Goal: Task Accomplishment & Management: Use online tool/utility

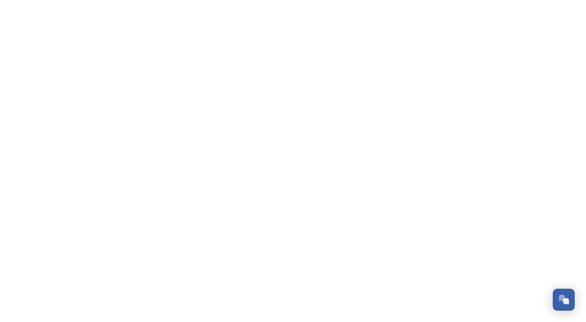
scroll to position [533, 0]
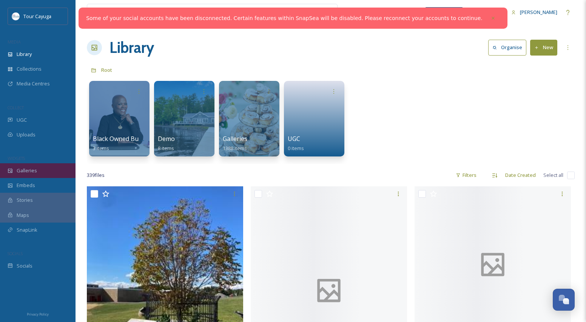
click at [25, 167] on span "Galleries" at bounding box center [27, 170] width 20 height 7
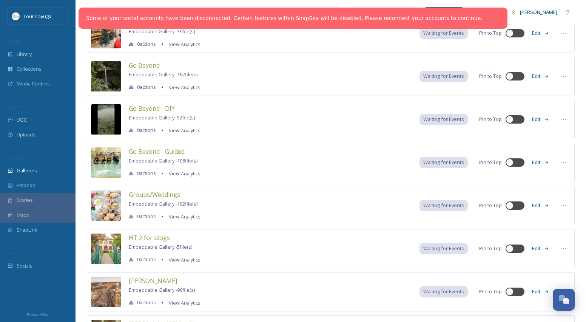
scroll to position [246, 0]
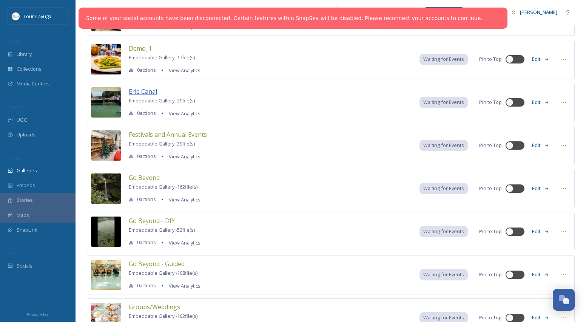
click at [149, 90] on span "Erie Canal" at bounding box center [143, 91] width 28 height 8
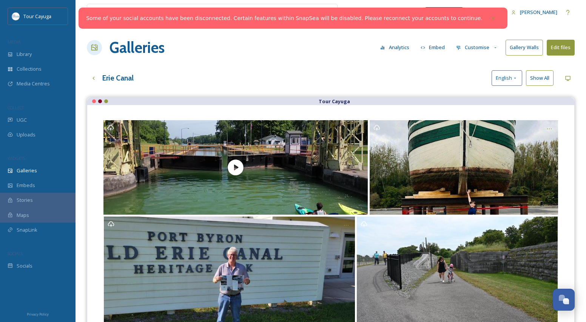
click at [436, 47] on button "Embed" at bounding box center [433, 47] width 32 height 15
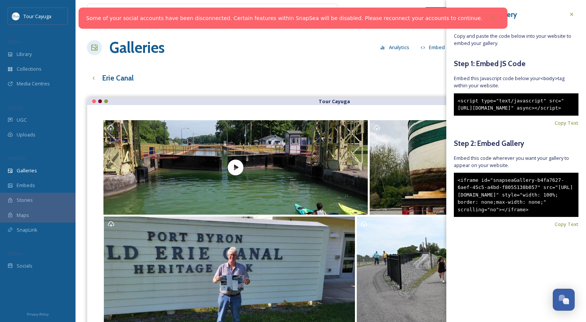
click at [490, 217] on div "<iframe id="snapseaGallery-b4fa7627-6aef-45c5-a4bd-f8055138b057" src="https://a…" at bounding box center [516, 195] width 125 height 45
drag, startPoint x: 486, startPoint y: 238, endPoint x: 456, endPoint y: 194, distance: 53.2
click at [456, 194] on div "<iframe id="snapseaGallery-b4fa7627-6aef-45c5-a4bd-f8055138b057" src="https://a…" at bounding box center [516, 195] width 125 height 45
copy div "<iframe id="snapseaGallery-b4fa7627-6aef-45c5-a4bd-f8055138b057" src="https://a…"
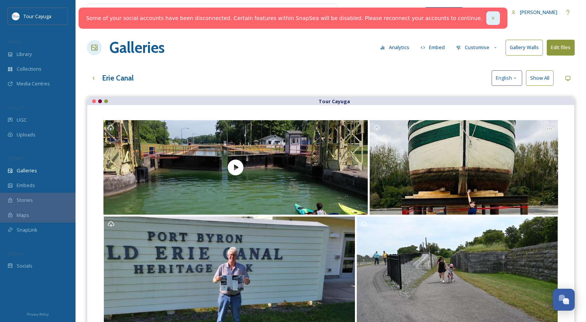
click at [491, 17] on icon at bounding box center [493, 17] width 5 height 5
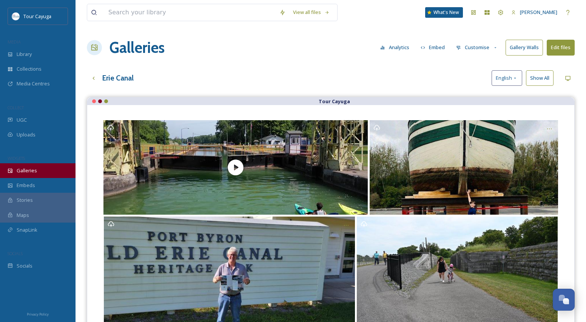
click at [32, 172] on span "Galleries" at bounding box center [27, 170] width 20 height 7
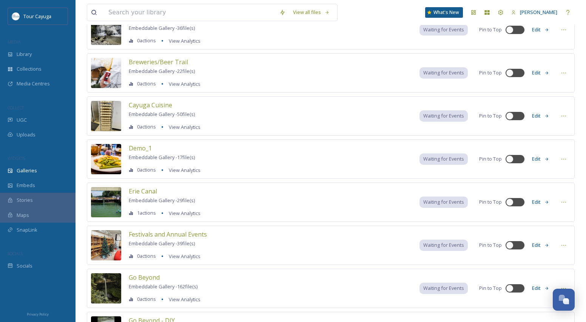
scroll to position [146, 0]
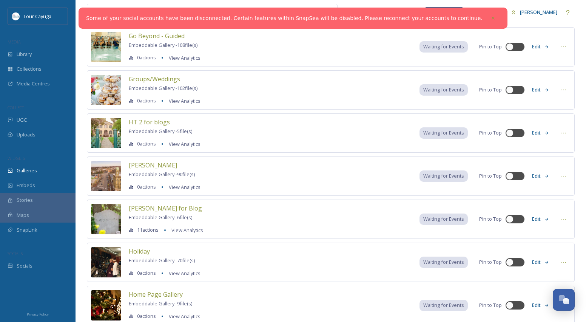
scroll to position [474, 0]
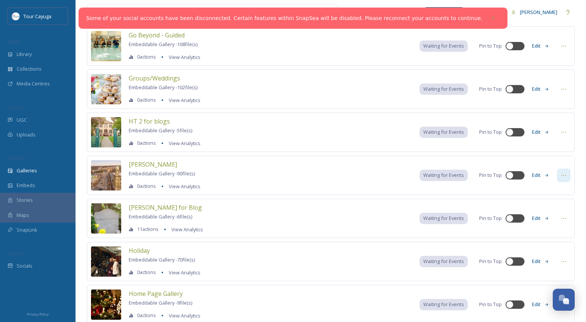
click at [563, 176] on icon at bounding box center [564, 175] width 6 height 6
click at [547, 221] on span "Embed Gallery" at bounding box center [549, 221] width 33 height 7
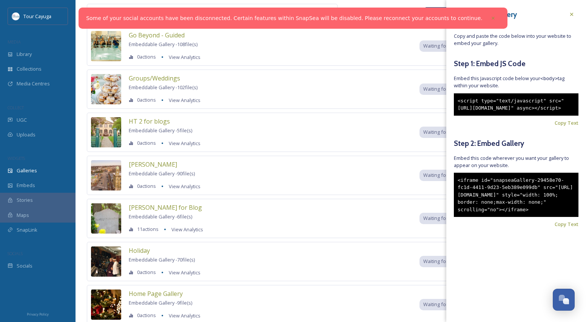
drag, startPoint x: 490, startPoint y: 237, endPoint x: 457, endPoint y: 192, distance: 55.9
click at [457, 192] on div "<iframe id="snapseaGallery-29458e70-fc1d-4411-9d23-5eb389e099db" src="[URL][DOM…" at bounding box center [516, 195] width 125 height 45
copy div "<iframe id="snapseaGallery-29458e70-fc1d-4411-9d23-5eb389e099db" src="[URL][DOM…"
click at [571, 14] on icon at bounding box center [571, 14] width 3 height 3
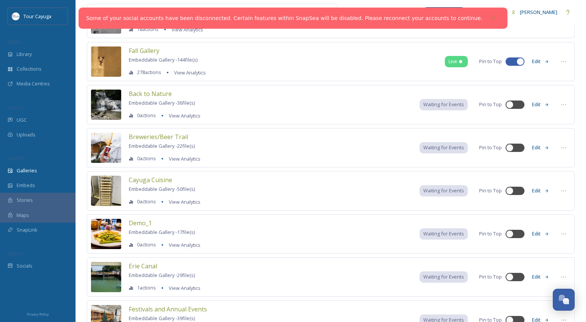
scroll to position [49, 0]
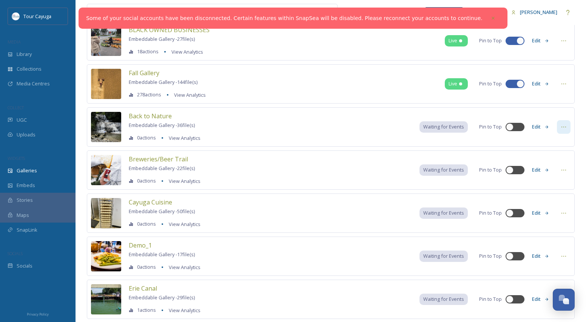
click at [563, 127] on icon at bounding box center [564, 127] width 6 height 6
click at [559, 171] on span "Embed Gallery" at bounding box center [549, 172] width 33 height 7
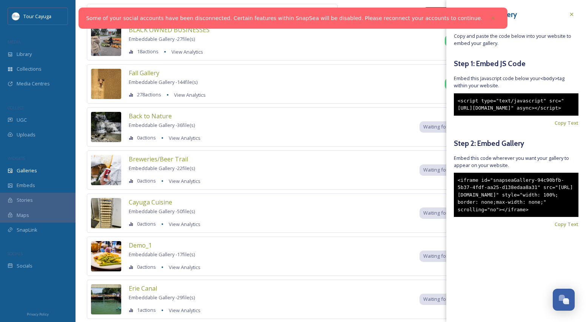
click at [494, 217] on div "<iframe id="snapseaGallery-94c90bfb-5b37-4fdf-aa25-d138edaa8a31" src="[URL][DOM…" at bounding box center [516, 195] width 125 height 45
drag, startPoint x: 488, startPoint y: 237, endPoint x: 456, endPoint y: 192, distance: 55.5
click at [456, 192] on div "<iframe id="snapseaGallery-94c90bfb-5b37-4fdf-aa25-d138edaa8a31" src="[URL][DOM…" at bounding box center [516, 195] width 125 height 45
copy div "<iframe id="snapseaGallery-94c90bfb-5b37-4fdf-aa25-d138edaa8a31" src="[URL][DOM…"
click at [573, 12] on icon at bounding box center [572, 14] width 6 height 6
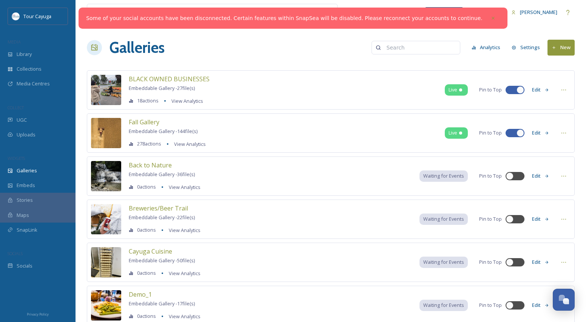
scroll to position [0, 0]
click at [402, 47] on input at bounding box center [419, 47] width 73 height 15
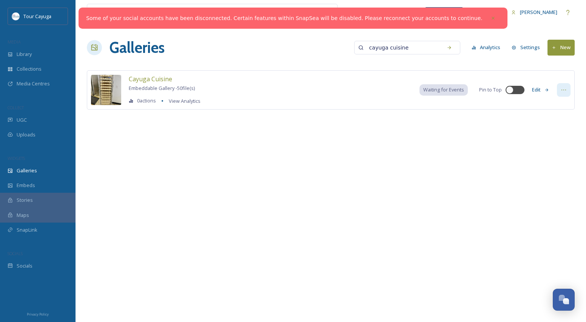
click at [564, 90] on icon at bounding box center [564, 90] width 6 height 6
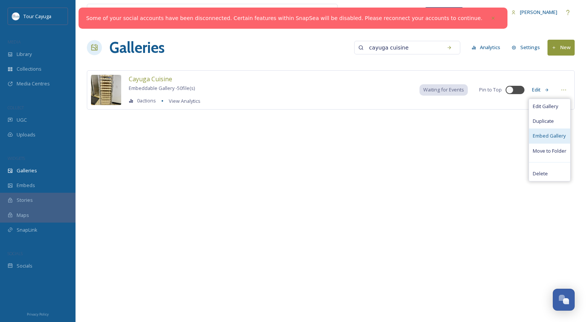
click at [554, 133] on span "Embed Gallery" at bounding box center [549, 135] width 33 height 7
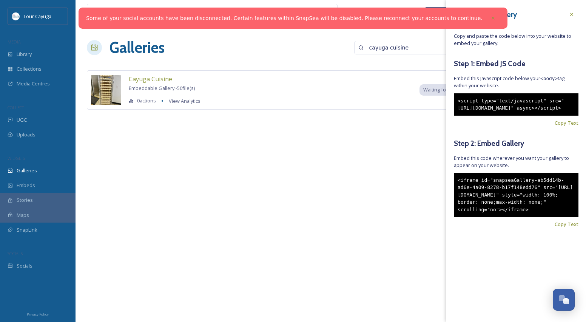
drag, startPoint x: 487, startPoint y: 237, endPoint x: 451, endPoint y: 190, distance: 58.9
click at [451, 190] on div "Embed Your Gallery Copy and paste the code below into your website to embed you…" at bounding box center [516, 129] width 140 height 258
copy div "<iframe id="snapseaGallery-ab5dd14b-ad6e-4a09-8278-b17f148edd76" src="[URL][DOM…"
click at [569, 13] on icon at bounding box center [572, 14] width 6 height 6
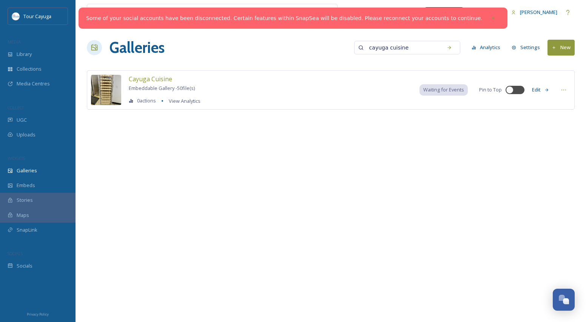
drag, startPoint x: 426, startPoint y: 46, endPoint x: 370, endPoint y: 47, distance: 55.9
click at [370, 47] on input "cayuga cuisine" at bounding box center [402, 47] width 73 height 15
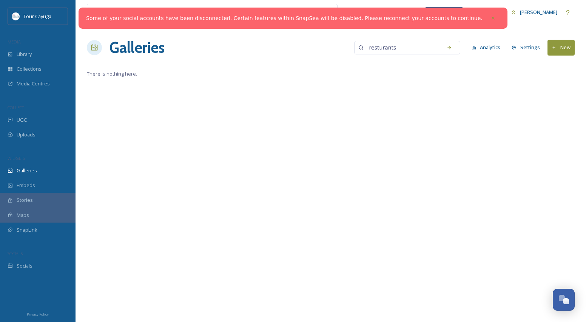
type input "resturant"
drag, startPoint x: 404, startPoint y: 46, endPoint x: 331, endPoint y: 48, distance: 73.7
click at [331, 48] on div "Galleries resturant No results. Analytics Settings New" at bounding box center [331, 47] width 488 height 23
click at [137, 41] on h1 "Galleries" at bounding box center [137, 47] width 55 height 23
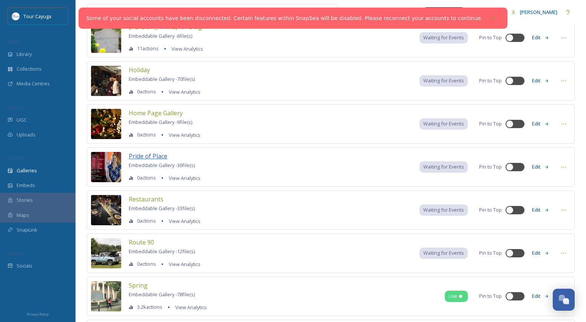
scroll to position [660, 0]
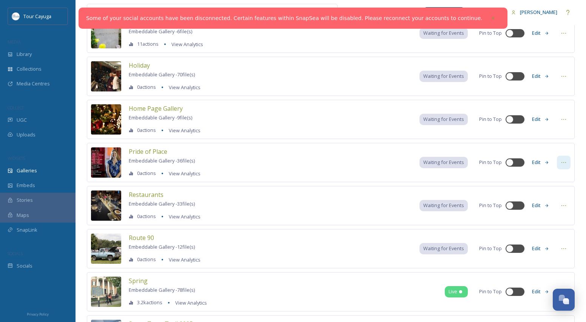
click at [563, 162] on icon at bounding box center [564, 162] width 6 height 6
click at [548, 206] on span "Embed Gallery" at bounding box center [549, 208] width 33 height 7
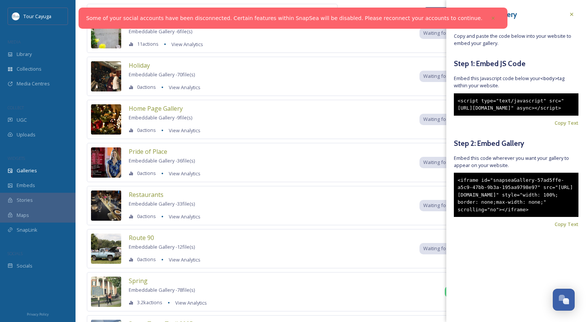
drag, startPoint x: 497, startPoint y: 238, endPoint x: 453, endPoint y: 194, distance: 62.2
click at [453, 194] on div "Embed Your Gallery Copy and paste the code below into your website to embed you…" at bounding box center [516, 129] width 140 height 258
copy div "<iframe id="snapseaGallery-57ad5ffe-a5c9-47bb-9b3a-195aa9798e97" src="[URL][DOM…"
click at [571, 13] on icon at bounding box center [572, 14] width 6 height 6
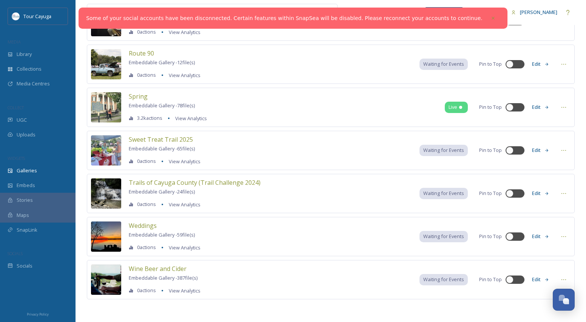
scroll to position [844, 0]
click at [565, 280] on icon at bounding box center [564, 279] width 6 height 6
click at [542, 295] on span "Edit Gallery" at bounding box center [545, 295] width 25 height 7
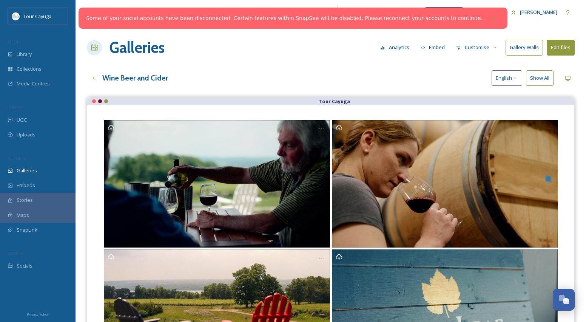
click at [436, 45] on button "Embed" at bounding box center [433, 47] width 32 height 15
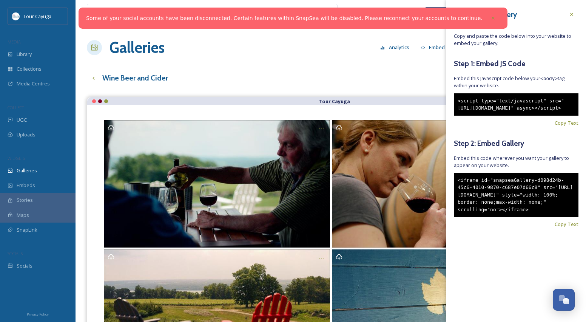
drag, startPoint x: 489, startPoint y: 236, endPoint x: 457, endPoint y: 192, distance: 54.4
click at [457, 192] on div "<iframe id="snapseaGallery-d098d24b-45c6-4010-9870-c687e07d66c8" src="[URL][DOM…" at bounding box center [516, 195] width 125 height 45
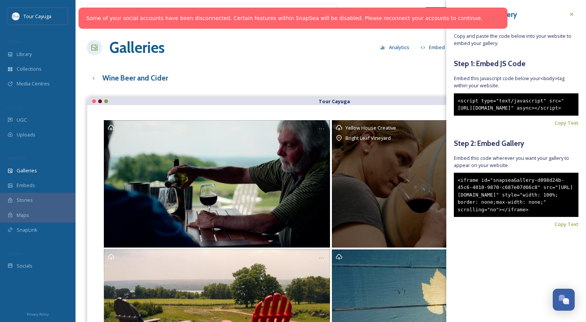
copy div "<iframe id="snapseaGallery-d098d24b-45c6-4010-9870-c687e07d66c8" src="[URL][DOM…"
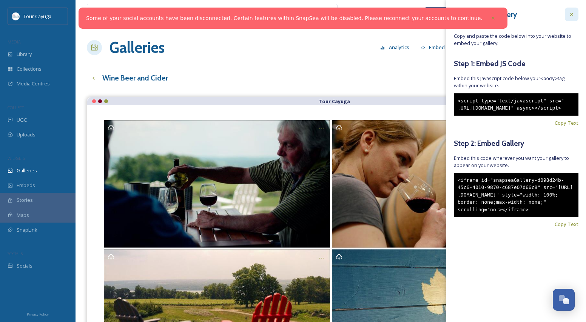
click at [568, 13] on div at bounding box center [572, 15] width 14 height 14
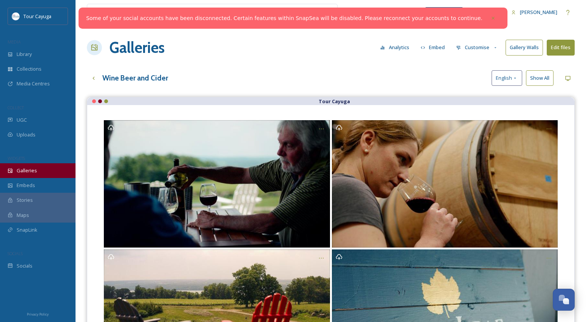
click at [27, 167] on span "Galleries" at bounding box center [27, 170] width 20 height 7
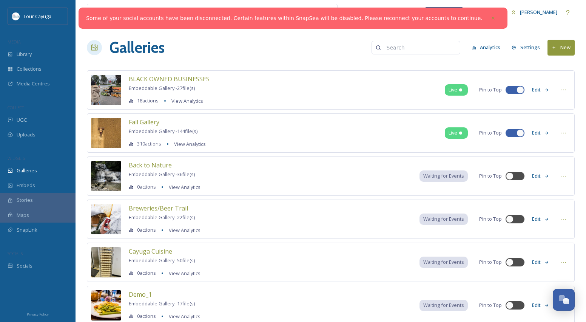
click at [405, 48] on input at bounding box center [419, 47] width 73 height 15
type input "sweet"
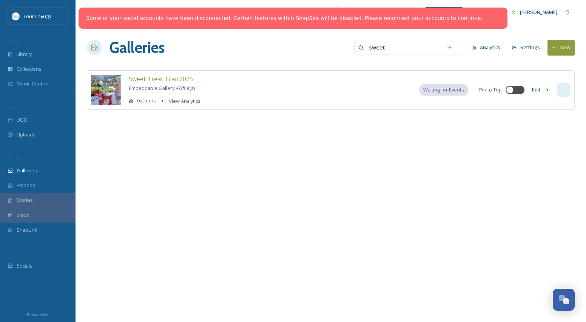
click at [565, 90] on icon at bounding box center [564, 90] width 6 height 6
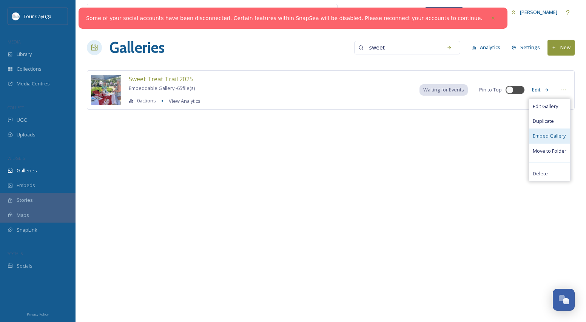
click at [539, 136] on span "Embed Gallery" at bounding box center [549, 135] width 33 height 7
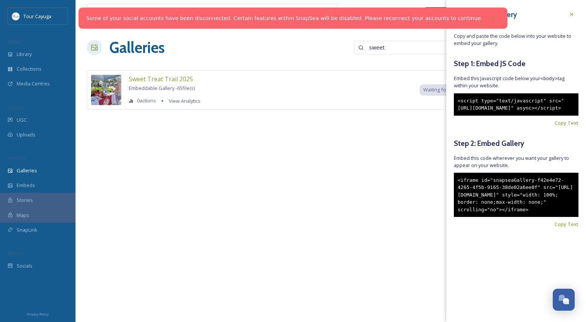
drag, startPoint x: 495, startPoint y: 234, endPoint x: 455, endPoint y: 194, distance: 57.2
click at [455, 194] on div "<iframe id="snapseaGallery-f42e4e72-4265-4f5b-9165-38de02a6ee0f" src="[URL][DOM…" at bounding box center [516, 195] width 125 height 45
copy div "<iframe id="snapseaGallery-f42e4e72-4265-4f5b-9165-38de02a6ee0f" src="[URL][DOM…"
click at [569, 16] on icon at bounding box center [572, 14] width 6 height 6
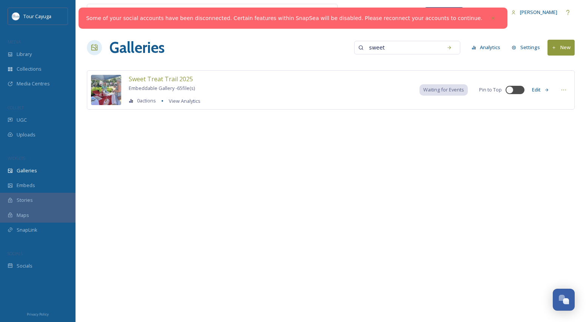
drag, startPoint x: 401, startPoint y: 49, endPoint x: 363, endPoint y: 46, distance: 38.6
click at [363, 46] on div "sweet" at bounding box center [407, 48] width 106 height 14
click at [25, 169] on span "Galleries" at bounding box center [27, 170] width 20 height 7
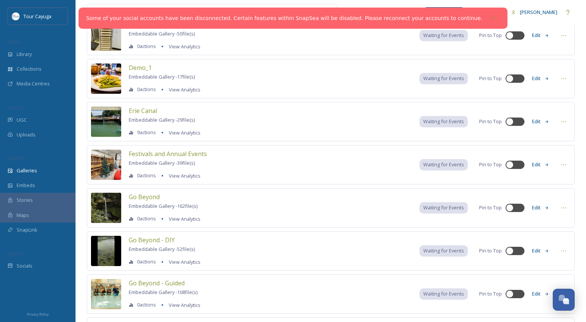
scroll to position [227, 0]
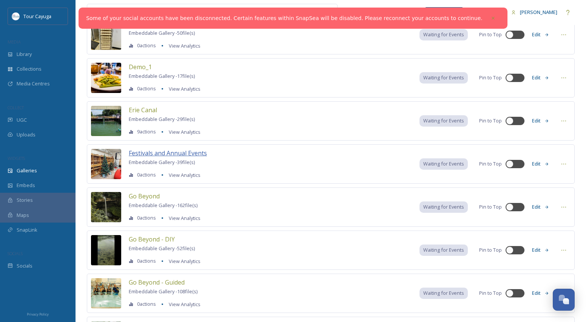
click at [165, 155] on span "Festivals and Annual Events" at bounding box center [168, 153] width 78 height 8
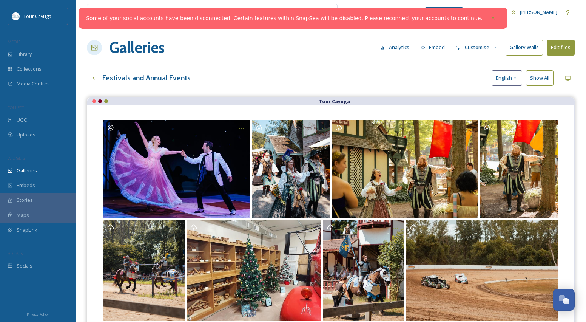
click at [434, 46] on button "Embed" at bounding box center [433, 47] width 32 height 15
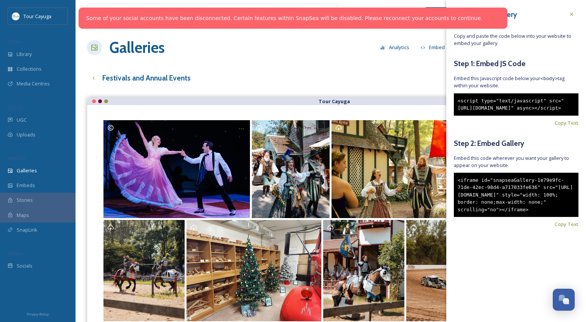
drag, startPoint x: 488, startPoint y: 236, endPoint x: 456, endPoint y: 194, distance: 52.7
click at [456, 194] on div "<iframe id="snapseaGallery-1e79e9fc-71de-42ec-98d4-a717033fe636" src="[URL][DOM…" at bounding box center [516, 195] width 125 height 45
copy div "<iframe id="snapseaGallery-1e79e9fc-71de-42ec-98d4-a717033fe636" src="[URL][DOM…"
click at [571, 12] on icon at bounding box center [572, 14] width 6 height 6
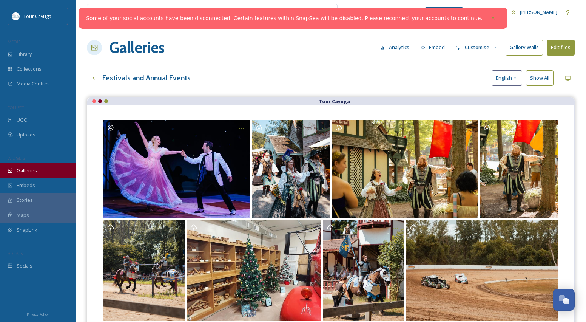
click at [29, 168] on span "Galleries" at bounding box center [27, 170] width 20 height 7
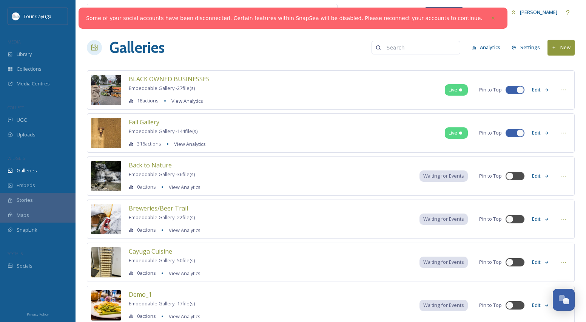
click at [399, 47] on input at bounding box center [419, 47] width 73 height 15
type input "j"
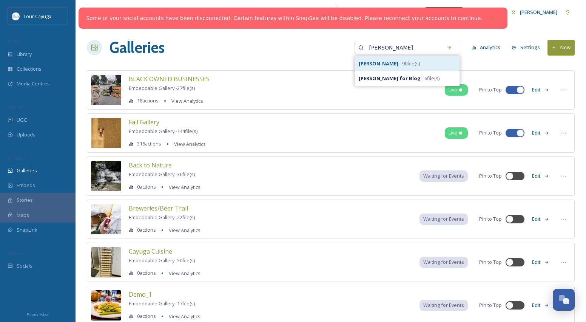
type input "[PERSON_NAME]"
click at [396, 62] on strong "[PERSON_NAME]" at bounding box center [379, 63] width 40 height 7
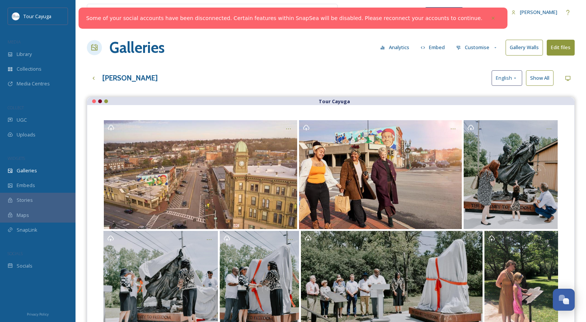
click at [437, 47] on button "Embed" at bounding box center [433, 47] width 32 height 15
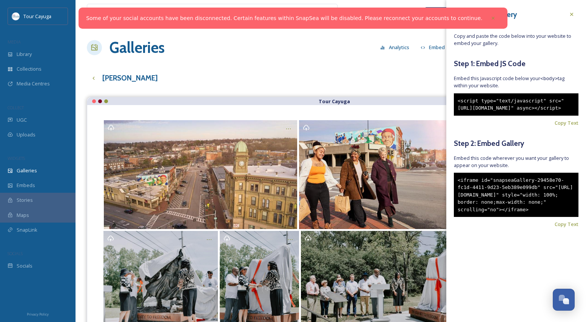
click at [492, 217] on div "<iframe id="snapseaGallery-29458e70-fc1d-4411-9d23-5eb389e099db" src="[URL][DOM…" at bounding box center [516, 195] width 125 height 45
drag, startPoint x: 485, startPoint y: 236, endPoint x: 456, endPoint y: 191, distance: 53.2
click at [456, 191] on div "<iframe id="snapseaGallery-29458e70-fc1d-4411-9d23-5eb389e099db" src="[URL][DOM…" at bounding box center [516, 195] width 125 height 45
copy div "<iframe id="snapseaGallery-29458e70-fc1d-4411-9d23-5eb389e099db" src="[URL][DOM…"
click at [574, 13] on icon at bounding box center [572, 14] width 6 height 6
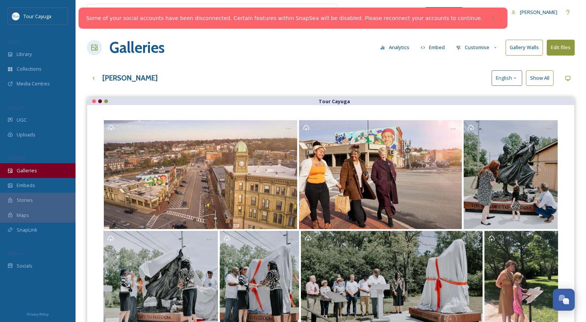
click at [20, 172] on span "Galleries" at bounding box center [27, 170] width 20 height 7
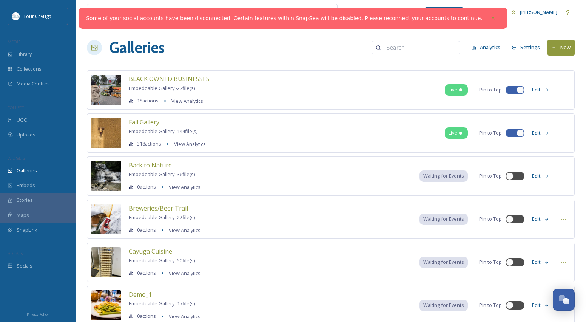
click at [400, 49] on input at bounding box center [419, 47] width 73 height 15
type input "route"
click at [364, 63] on strong "Route 90" at bounding box center [370, 63] width 22 height 7
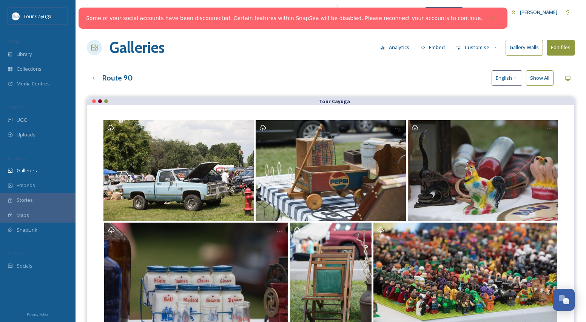
click at [436, 46] on button "Embed" at bounding box center [433, 47] width 32 height 15
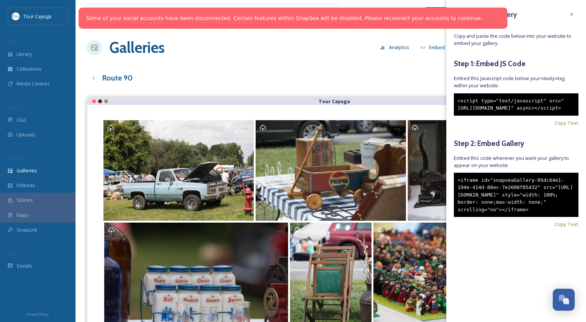
drag, startPoint x: 488, startPoint y: 237, endPoint x: 458, endPoint y: 195, distance: 51.8
click at [458, 195] on div "<iframe id="snapseaGallery-95dc64e1-194e-414d-88ec-7e2608f85432" src="[URL][DOM…" at bounding box center [516, 195] width 125 height 45
copy div "<iframe id="snapseaGallery-95dc64e1-194e-414d-88ec-7e2608f85432" src="[URL][DOM…"
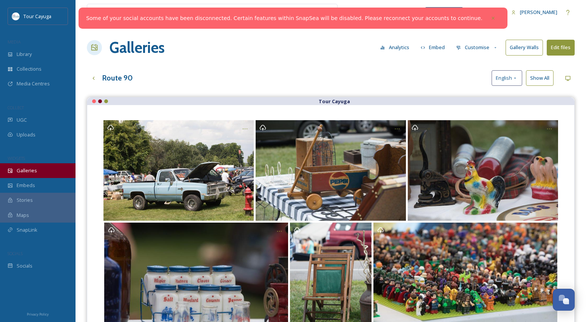
click at [32, 168] on span "Galleries" at bounding box center [27, 170] width 20 height 7
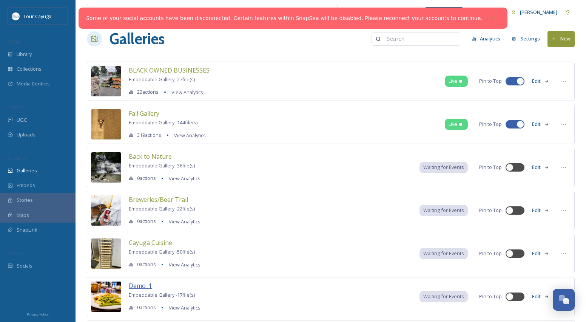
scroll to position [4, 0]
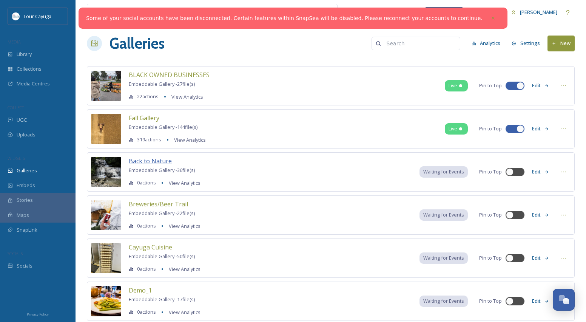
click at [156, 163] on span "Back to Nature" at bounding box center [150, 161] width 43 height 8
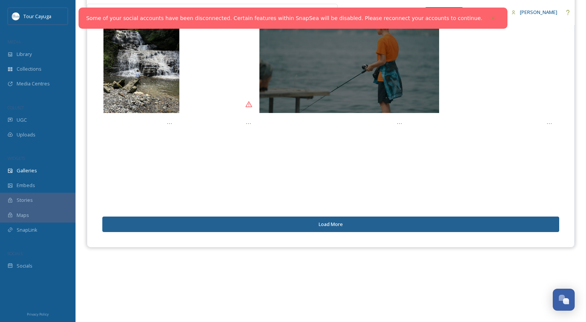
scroll to position [108, 0]
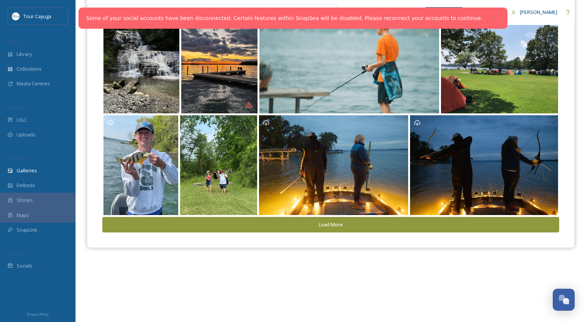
click at [329, 224] on button "Load More" at bounding box center [330, 224] width 457 height 15
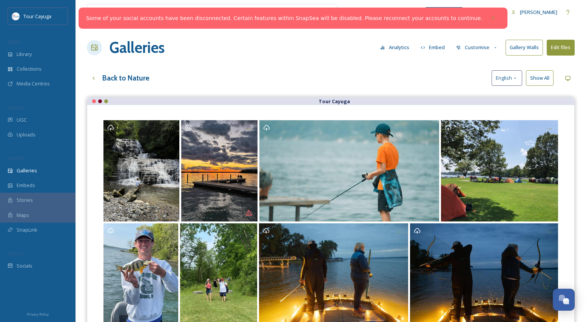
scroll to position [0, 0]
click at [441, 48] on button "Embed" at bounding box center [433, 47] width 32 height 15
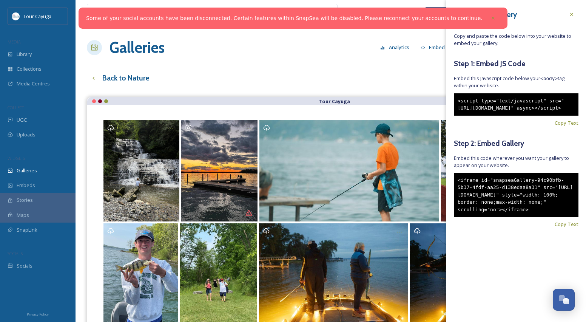
drag, startPoint x: 491, startPoint y: 235, endPoint x: 457, endPoint y: 193, distance: 54.8
click at [457, 193] on div "<iframe id="snapseaGallery-94c90bfb-5b37-4fdf-aa25-d138edaa8a31" src="[URL][DOM…" at bounding box center [516, 195] width 125 height 45
click at [573, 14] on icon at bounding box center [572, 14] width 6 height 6
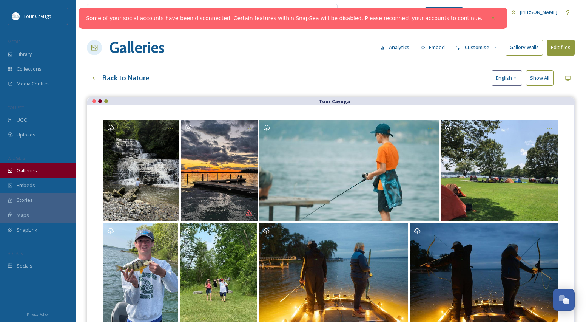
click at [26, 167] on span "Galleries" at bounding box center [27, 170] width 20 height 7
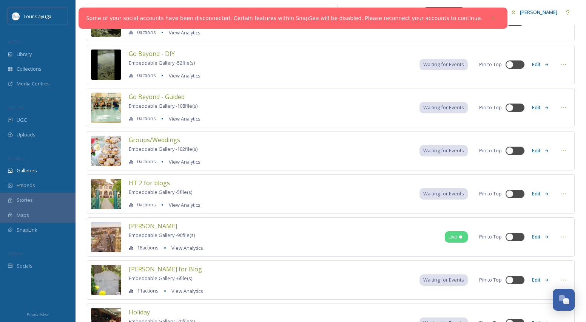
scroll to position [413, 0]
click at [562, 151] on icon at bounding box center [564, 150] width 5 height 1
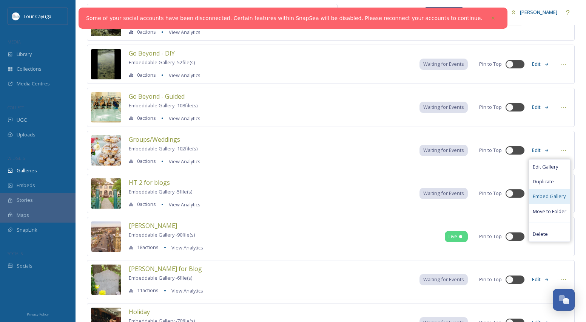
click at [543, 194] on span "Embed Gallery" at bounding box center [549, 196] width 33 height 7
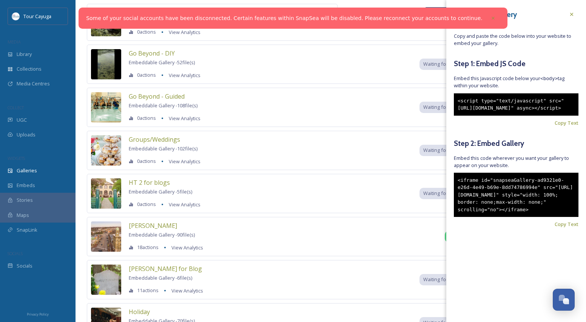
drag, startPoint x: 490, startPoint y: 235, endPoint x: 456, endPoint y: 190, distance: 57.1
click at [456, 190] on div "<iframe id="snapseaGallery-ad9321e0-e26d-4e49-b69e-8dd74786994e" src="[URL][DOM…" at bounding box center [516, 195] width 125 height 45
click at [574, 15] on icon at bounding box center [572, 14] width 6 height 6
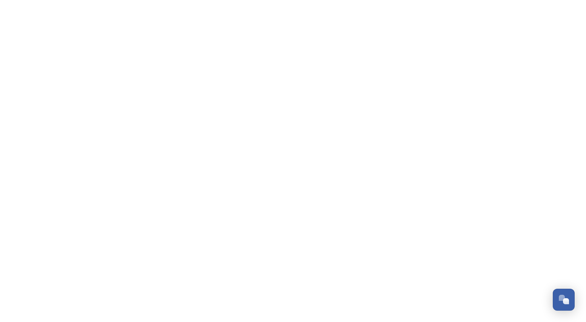
scroll to position [533, 0]
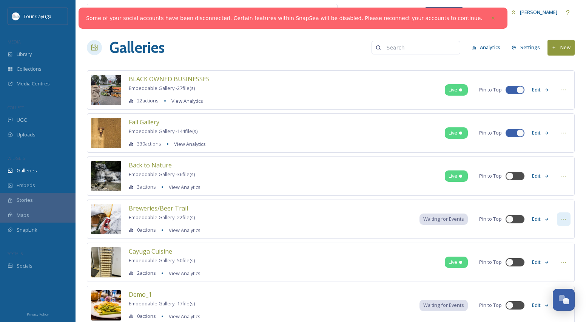
click at [561, 219] on icon at bounding box center [564, 219] width 6 height 6
click at [541, 267] on span "Embed Gallery" at bounding box center [549, 264] width 33 height 7
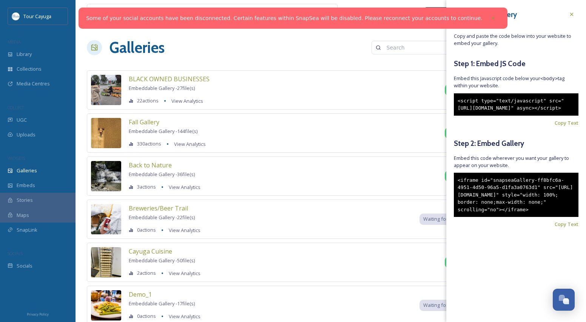
click at [495, 217] on div "<iframe id="snapseaGallery-ff8bfc6a-4951-4d50-96a5-d1fa3a0763d1" src="https://a…" at bounding box center [516, 195] width 125 height 45
drag, startPoint x: 491, startPoint y: 238, endPoint x: 458, endPoint y: 189, distance: 59.5
click at [458, 189] on div "<iframe id="snapseaGallery-ff8bfc6a-4951-4d50-96a5-d1fa3a0763d1" src="https://a…" at bounding box center [516, 195] width 125 height 45
copy div "<iframe id="snapseaGallery-ff8bfc6a-4951-4d50-96a5-d1fa3a0763d1" src="https://a…"
click at [167, 208] on span "Breweries/Beer Trail" at bounding box center [158, 208] width 59 height 8
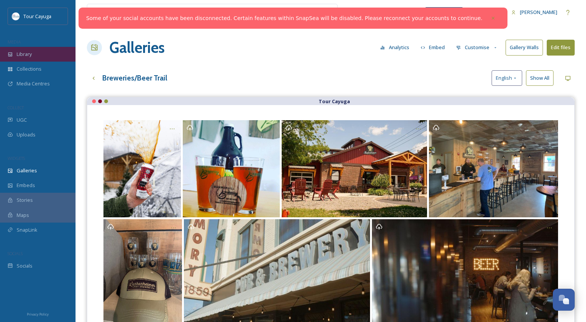
click at [32, 51] on span "Library" at bounding box center [24, 54] width 15 height 7
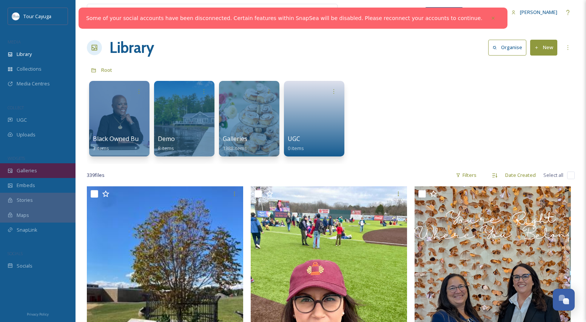
click at [32, 170] on span "Galleries" at bounding box center [27, 170] width 20 height 7
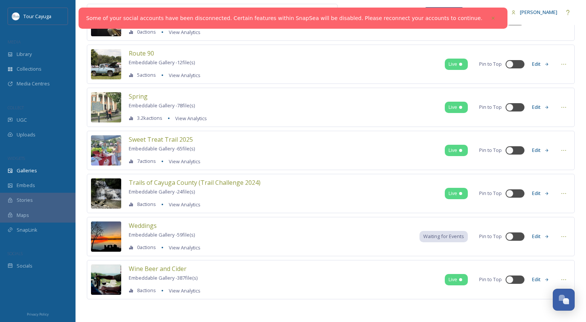
scroll to position [844, 0]
click at [564, 278] on icon at bounding box center [564, 279] width 6 height 6
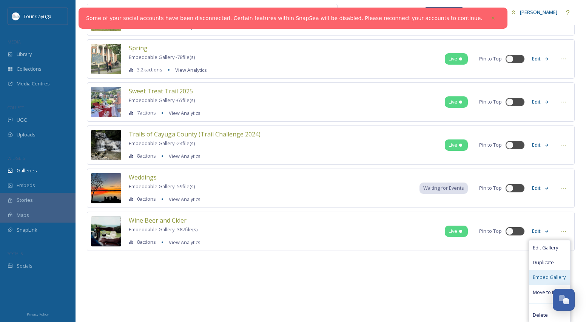
click at [543, 276] on span "Embed Gallery" at bounding box center [549, 276] width 33 height 7
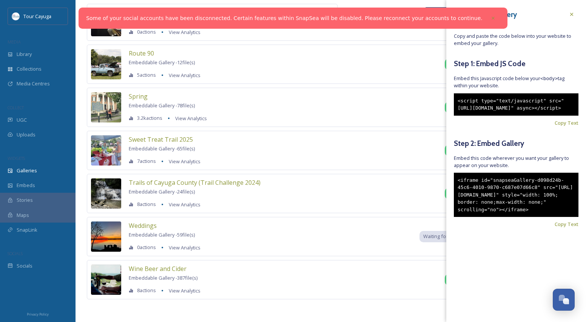
drag, startPoint x: 488, startPoint y: 236, endPoint x: 449, endPoint y: 190, distance: 59.5
click at [449, 191] on div "Embed Your Gallery Copy and paste the code below into your website to embed you…" at bounding box center [516, 129] width 140 height 258
copy div "<iframe id="snapseaGallery-d098d24b-45c6-4010-9870-c687e07d66c8" src="[URL][DOM…"
